Goal: Task Accomplishment & Management: Use online tool/utility

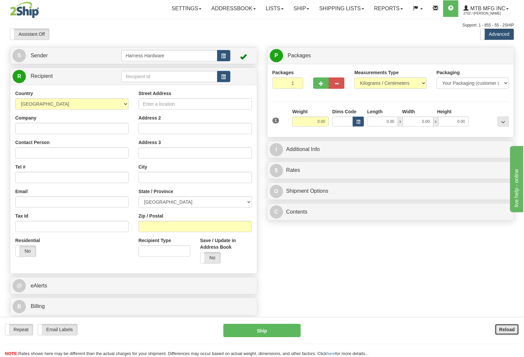
click at [511, 334] on button "Reload" at bounding box center [507, 329] width 24 height 11
click at [151, 76] on input "text" at bounding box center [169, 76] width 96 height 11
type input "cone"
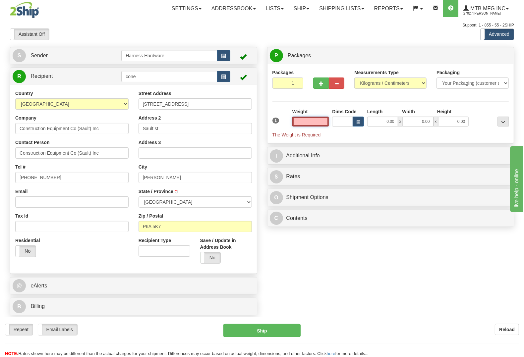
type input "AWERES TWP"
type input "1.50"
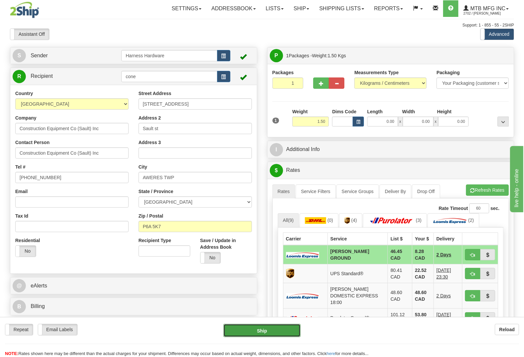
click at [271, 332] on button "Ship" at bounding box center [261, 330] width 77 height 13
type input "DD"
